Goal: Transaction & Acquisition: Purchase product/service

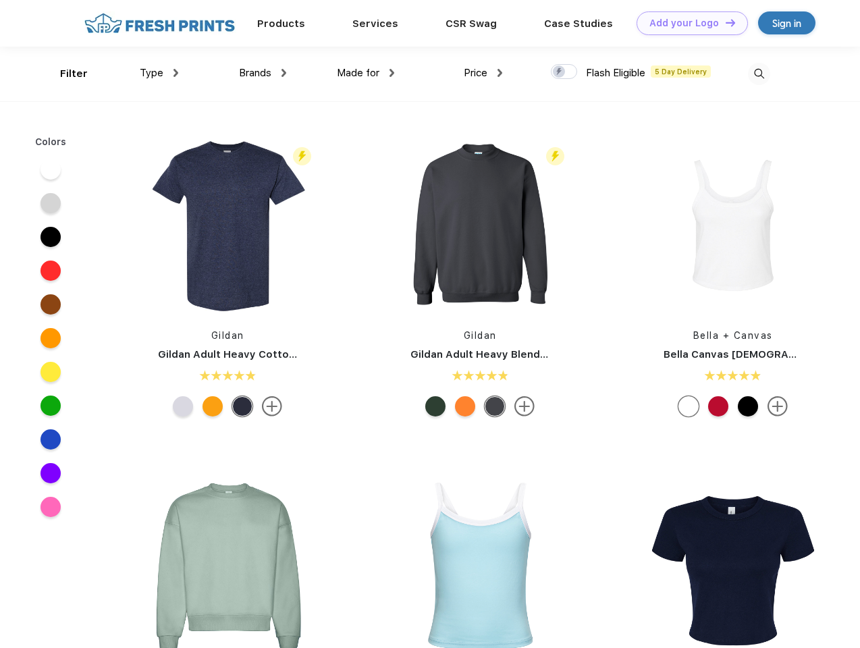
scroll to position [1, 0]
click at [687, 23] on link "Add your Logo Design Tool" at bounding box center [692, 23] width 111 height 24
click at [0, 0] on div "Design Tool" at bounding box center [0, 0] width 0 height 0
click at [724, 22] on link "Add your Logo Design Tool" at bounding box center [692, 23] width 111 height 24
click at [65, 74] on div "Filter" at bounding box center [74, 74] width 28 height 16
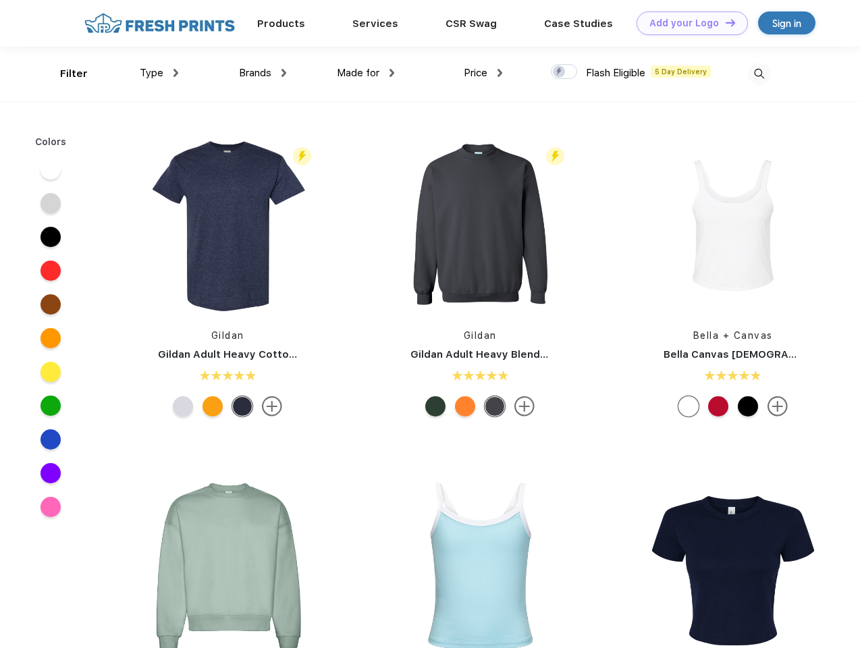
click at [159, 73] on span "Type" at bounding box center [152, 73] width 24 height 12
click at [263, 73] on span "Brands" at bounding box center [255, 73] width 32 height 12
click at [366, 73] on span "Made for" at bounding box center [358, 73] width 43 height 12
click at [483, 73] on span "Price" at bounding box center [476, 73] width 24 height 12
click at [564, 72] on div at bounding box center [564, 71] width 26 height 15
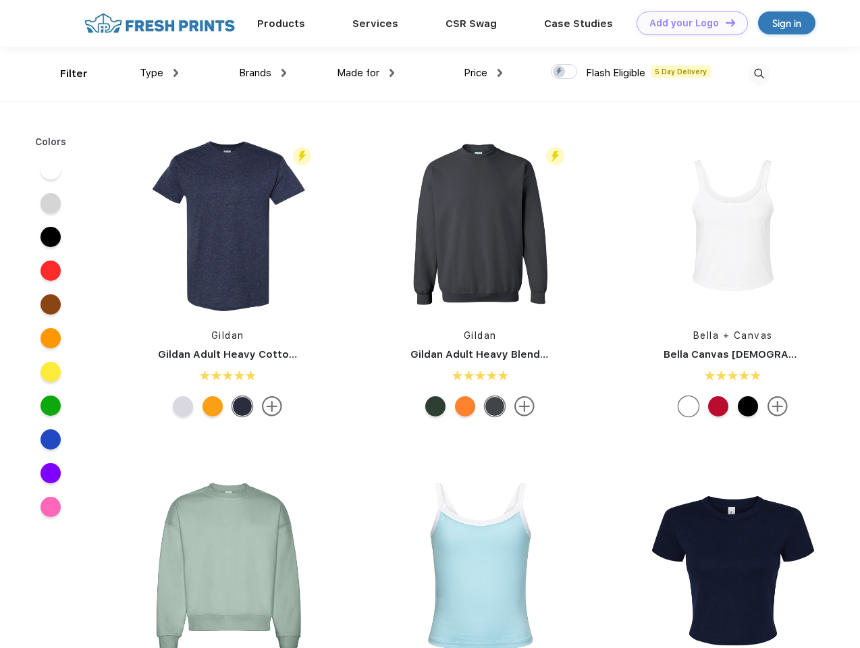
click at [560, 72] on input "checkbox" at bounding box center [555, 67] width 9 height 9
click at [759, 74] on img at bounding box center [759, 74] width 22 height 22
